Goal: Task Accomplishment & Management: Manage account settings

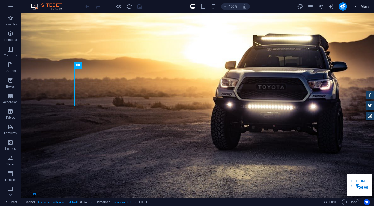
click at [362, 5] on span "More" at bounding box center [361, 6] width 16 height 5
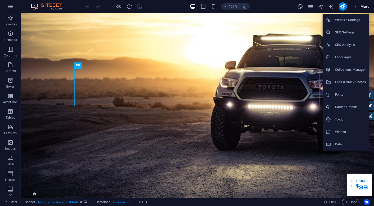
click at [165, 3] on div at bounding box center [187, 103] width 374 height 206
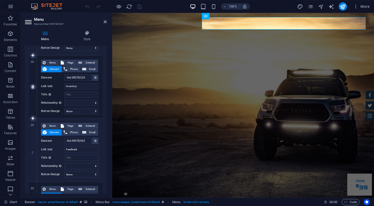
scroll to position [231, 0]
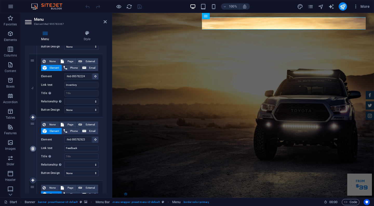
click at [33, 149] on icon at bounding box center [32, 149] width 3 height 4
select select
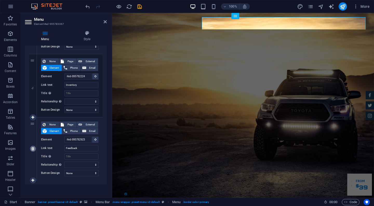
type input "#ed-995782746"
type input "Contact"
select select
click at [106, 21] on icon at bounding box center [105, 22] width 3 height 4
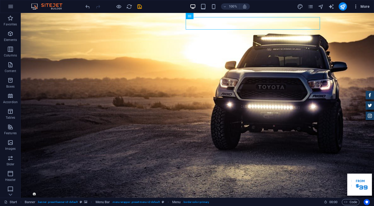
click at [359, 6] on span "More" at bounding box center [361, 6] width 16 height 5
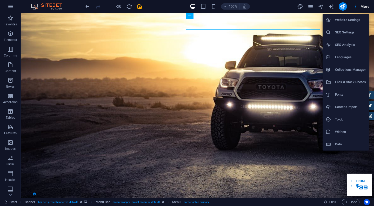
click at [354, 22] on h6 "Website Settings" at bounding box center [350, 20] width 31 height 6
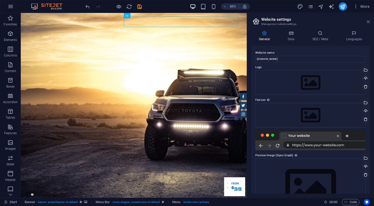
click at [367, 20] on icon at bounding box center [368, 22] width 3 height 4
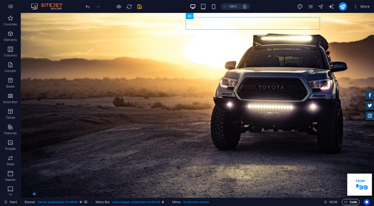
click at [351, 203] on span "Code" at bounding box center [350, 202] width 13 height 6
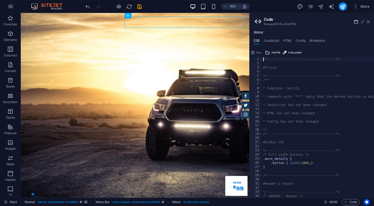
click at [368, 23] on icon at bounding box center [368, 22] width 3 height 4
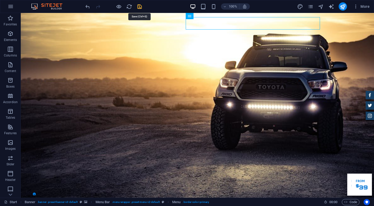
click at [140, 6] on icon "save" at bounding box center [140, 7] width 6 height 6
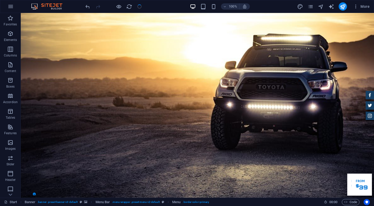
checkbox input "false"
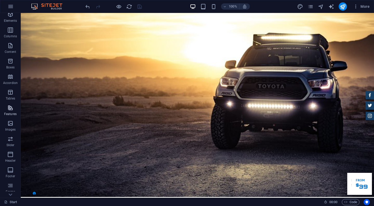
scroll to position [22, 0]
click at [10, 126] on p "Images" at bounding box center [10, 127] width 11 height 4
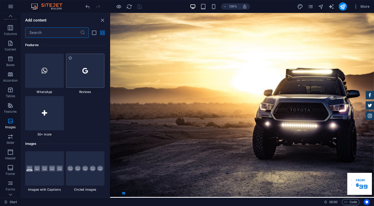
scroll to position [2533, 0]
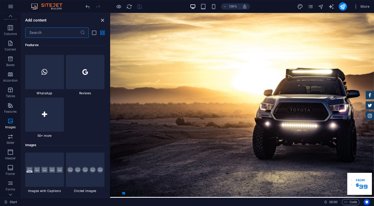
click at [103, 21] on icon "close panel" at bounding box center [102, 20] width 6 height 6
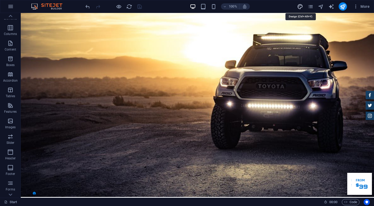
click at [300, 6] on icon "design" at bounding box center [300, 7] width 6 height 6
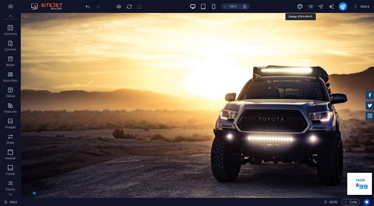
select select "rem"
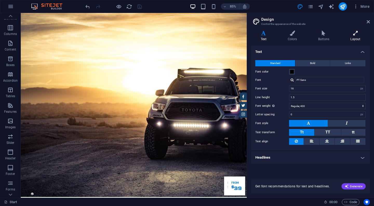
click at [359, 35] on icon at bounding box center [355, 33] width 29 height 5
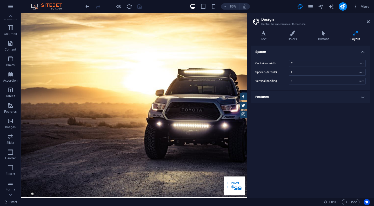
click at [359, 35] on icon at bounding box center [355, 33] width 29 height 5
click at [363, 100] on h4 "Features" at bounding box center [310, 97] width 119 height 12
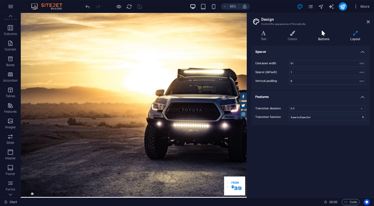
click at [326, 33] on icon at bounding box center [323, 33] width 30 height 5
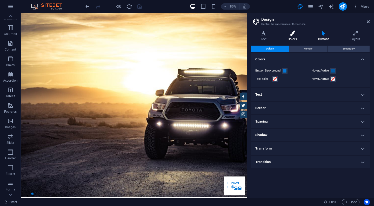
click at [295, 38] on h4 "Colors" at bounding box center [293, 36] width 30 height 11
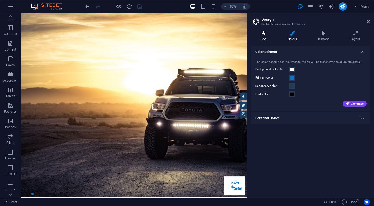
click at [266, 34] on icon at bounding box center [263, 33] width 25 height 5
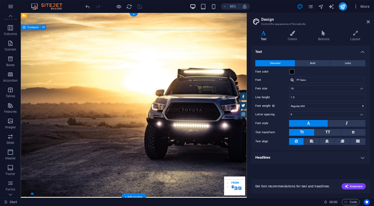
click at [32, 28] on span "Container" at bounding box center [33, 27] width 11 height 3
click at [44, 27] on icon at bounding box center [43, 27] width 2 height 5
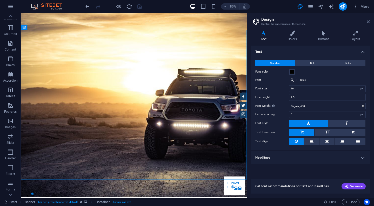
click at [369, 20] on icon at bounding box center [368, 22] width 3 height 4
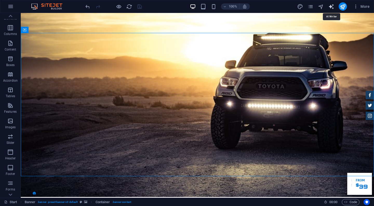
click at [330, 5] on icon "text_generator" at bounding box center [331, 7] width 6 height 6
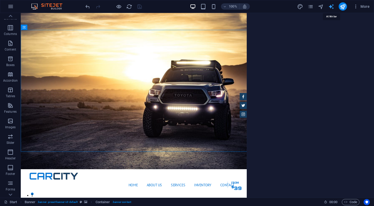
select select "English"
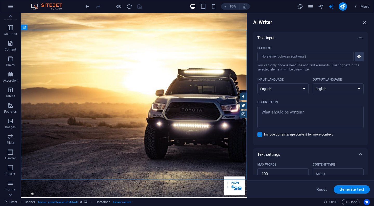
click at [363, 22] on icon "button" at bounding box center [365, 22] width 6 height 6
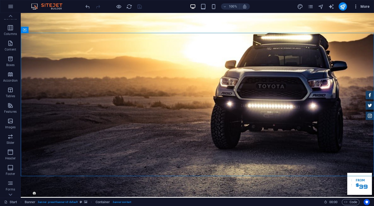
click at [364, 10] on button "More" at bounding box center [361, 6] width 21 height 8
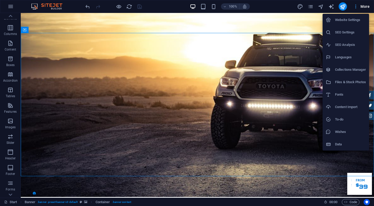
click at [364, 10] on div at bounding box center [187, 103] width 374 height 206
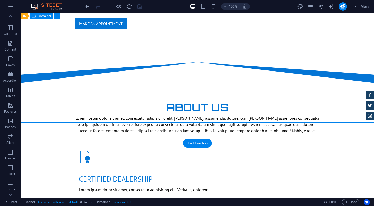
scroll to position [0, 0]
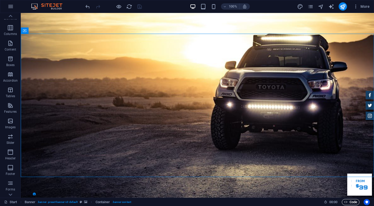
click at [349, 203] on span "Code" at bounding box center [350, 202] width 13 height 6
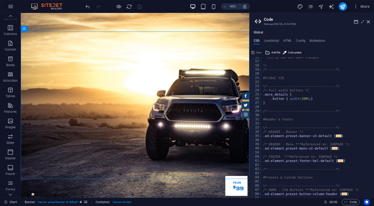
scroll to position [0, 2]
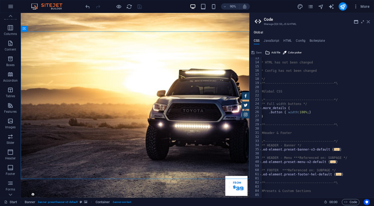
click at [367, 21] on icon at bounding box center [368, 22] width 3 height 4
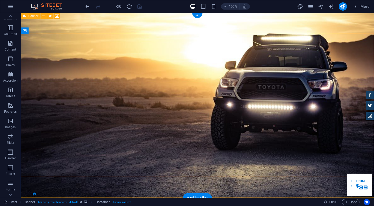
click at [24, 15] on icon at bounding box center [24, 16] width 3 height 6
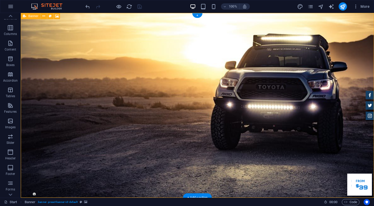
click at [28, 18] on div "Banner" at bounding box center [31, 16] width 20 height 6
drag, startPoint x: 48, startPoint y: 30, endPoint x: 30, endPoint y: 24, distance: 18.4
click at [57, 15] on icon at bounding box center [57, 16] width 4 height 5
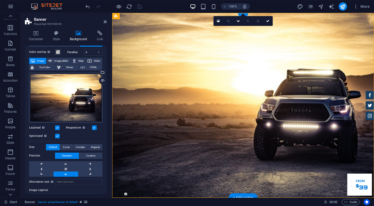
scroll to position [18, 0]
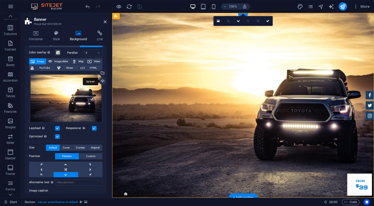
click at [100, 79] on div "Upload" at bounding box center [102, 82] width 8 height 8
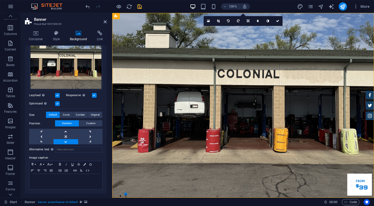
scroll to position [57, 0]
click at [62, 133] on link at bounding box center [65, 131] width 24 height 5
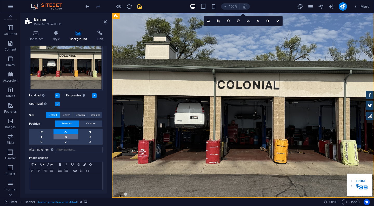
click at [64, 136] on link at bounding box center [65, 137] width 24 height 5
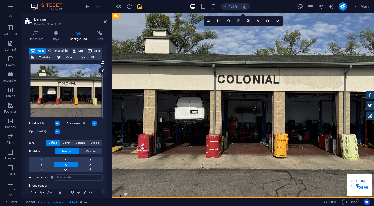
scroll to position [25, 0]
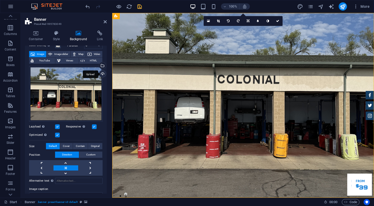
click at [102, 73] on div "Upload" at bounding box center [102, 75] width 8 height 8
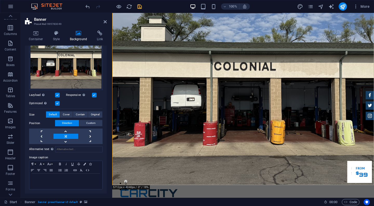
scroll to position [57, 0]
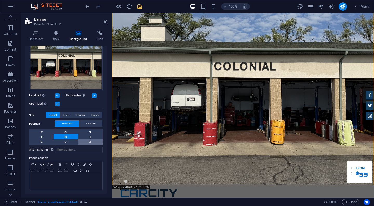
click at [87, 140] on link at bounding box center [90, 142] width 24 height 5
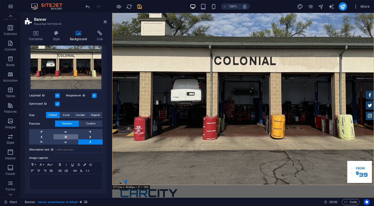
click at [68, 135] on link at bounding box center [65, 137] width 24 height 5
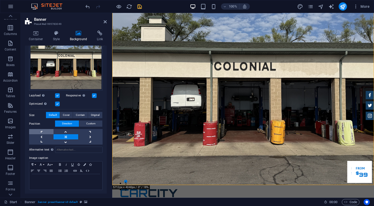
click at [48, 133] on link at bounding box center [41, 131] width 24 height 5
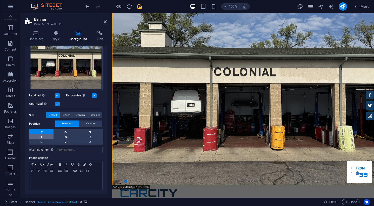
click at [48, 137] on link at bounding box center [41, 137] width 24 height 5
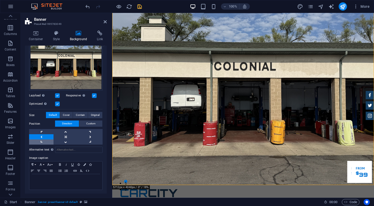
click at [47, 143] on link at bounding box center [41, 142] width 24 height 5
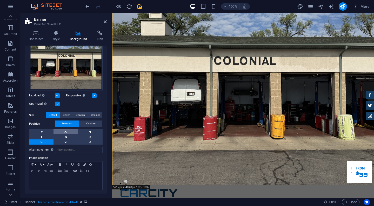
click at [64, 133] on link at bounding box center [65, 131] width 24 height 5
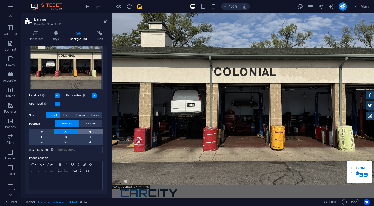
click at [82, 133] on link at bounding box center [90, 131] width 24 height 5
click at [84, 136] on link at bounding box center [90, 137] width 24 height 5
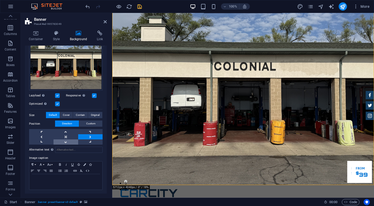
click at [70, 140] on link at bounding box center [65, 142] width 24 height 5
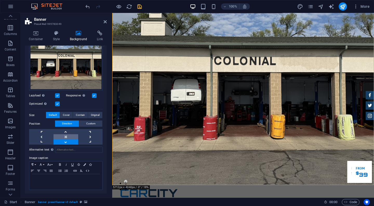
click at [69, 135] on link at bounding box center [65, 137] width 24 height 5
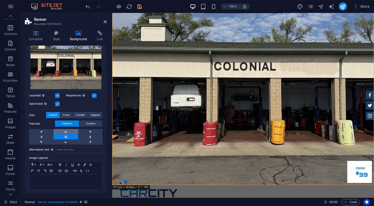
click at [69, 129] on link at bounding box center [65, 131] width 24 height 5
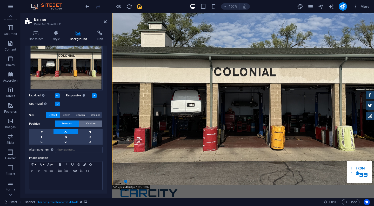
click at [89, 125] on span "Custom" at bounding box center [90, 124] width 9 height 6
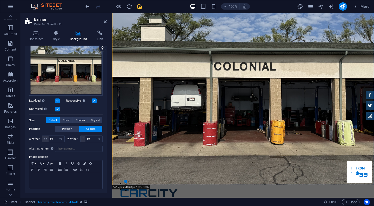
scroll to position [50, 0]
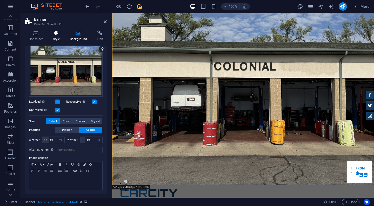
click at [55, 33] on icon at bounding box center [56, 33] width 15 height 5
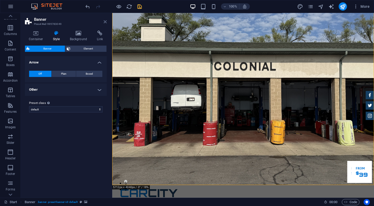
click at [106, 22] on icon at bounding box center [105, 22] width 3 height 4
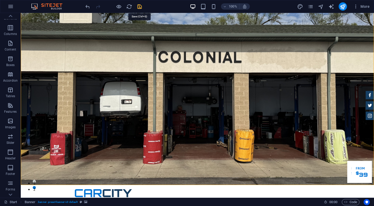
click at [138, 7] on icon "save" at bounding box center [140, 7] width 6 height 6
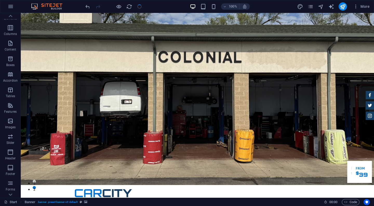
checkbox input "false"
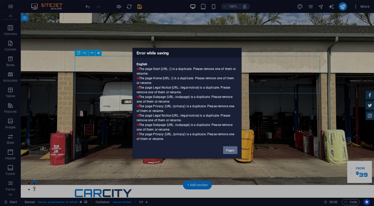
click at [234, 149] on button "Pages" at bounding box center [230, 150] width 14 height 8
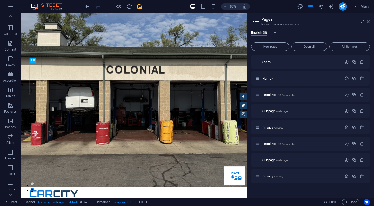
drag, startPoint x: 368, startPoint y: 23, endPoint x: 345, endPoint y: 10, distance: 26.5
click at [368, 23] on icon at bounding box center [368, 22] width 3 height 4
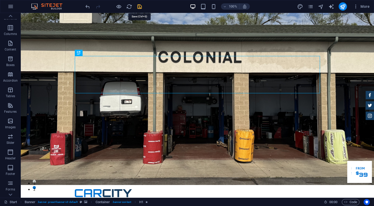
click at [139, 8] on icon "save" at bounding box center [140, 7] width 6 height 6
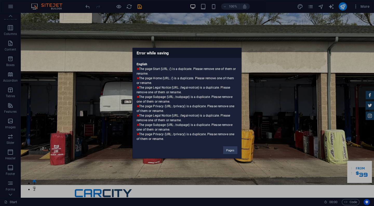
click at [156, 133] on div "English The page Start (URL: /) is a duplicate. Please remove one of them or re…" at bounding box center [187, 99] width 109 height 83
click at [231, 150] on button "Pages" at bounding box center [230, 150] width 14 height 8
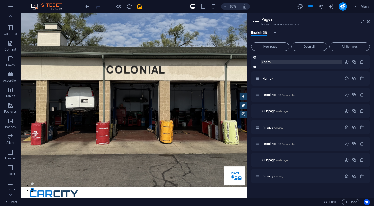
click at [274, 61] on p "Start /" at bounding box center [301, 61] width 78 height 3
click at [347, 65] on div at bounding box center [354, 62] width 23 height 6
click at [347, 63] on icon "button" at bounding box center [346, 62] width 4 height 4
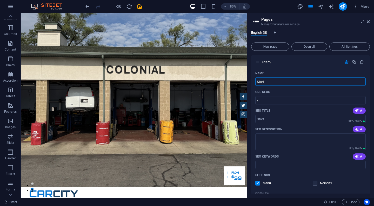
scroll to position [0, 0]
click at [367, 23] on icon at bounding box center [368, 22] width 3 height 4
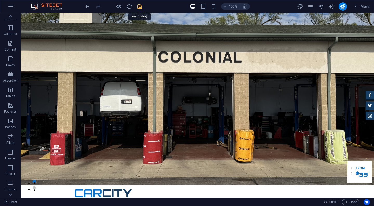
click at [140, 8] on icon "save" at bounding box center [140, 7] width 6 height 6
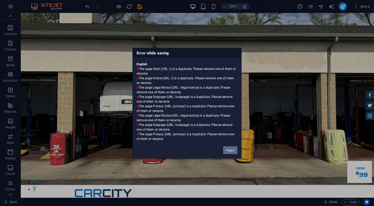
click at [230, 152] on button "Pages" at bounding box center [230, 150] width 14 height 8
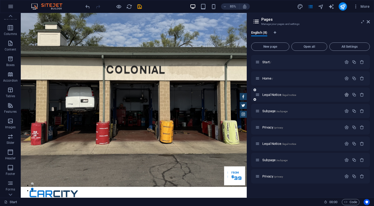
click at [346, 95] on icon "button" at bounding box center [346, 95] width 4 height 4
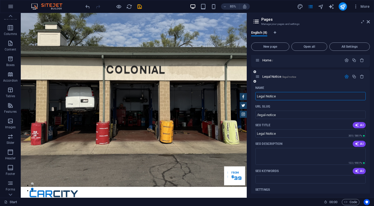
scroll to position [18, 0]
click at [141, 5] on icon "save" at bounding box center [140, 7] width 6 height 6
